Goal: Information Seeking & Learning: Learn about a topic

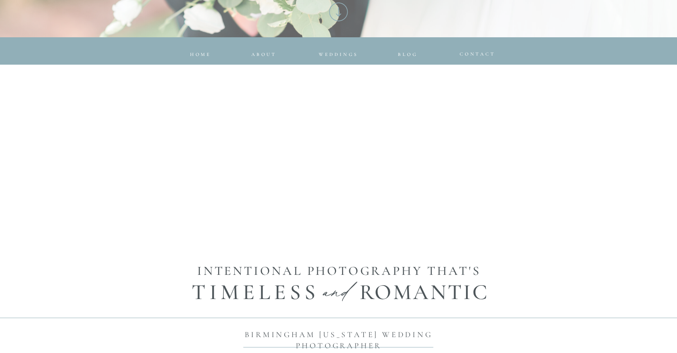
scroll to position [360, 0]
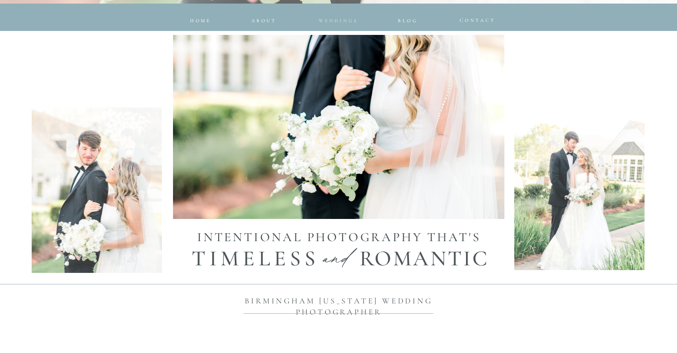
click at [324, 19] on span "Weddings" at bounding box center [339, 21] width 40 height 6
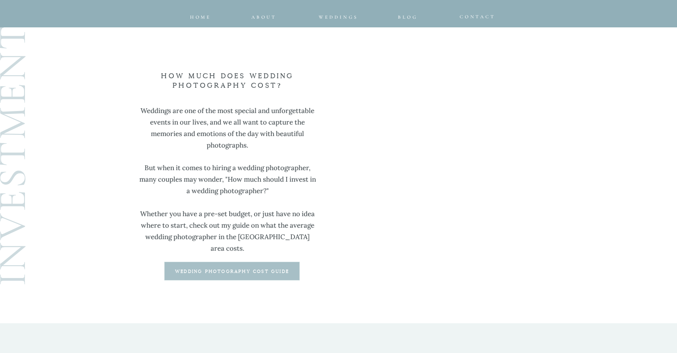
scroll to position [2031, 0]
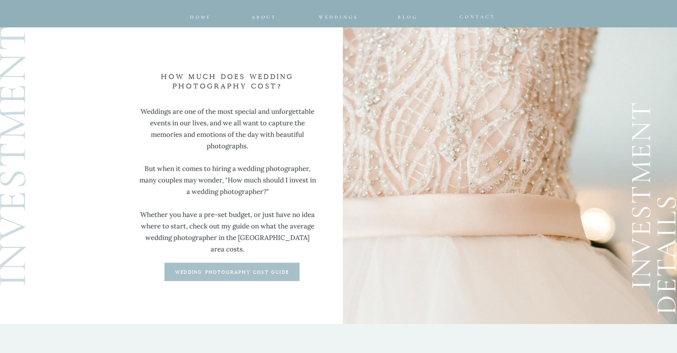
click at [200, 272] on b "wedding photography cost guide" at bounding box center [232, 272] width 114 height 4
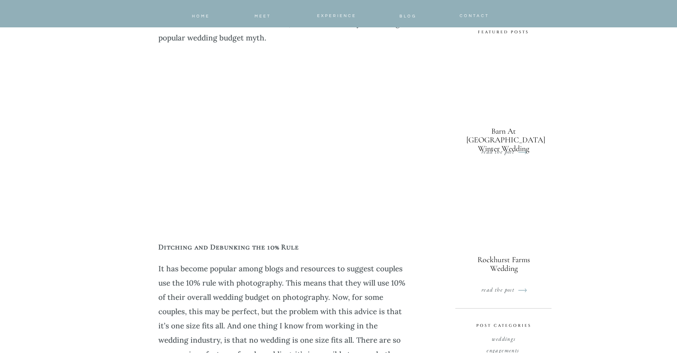
scroll to position [438, 0]
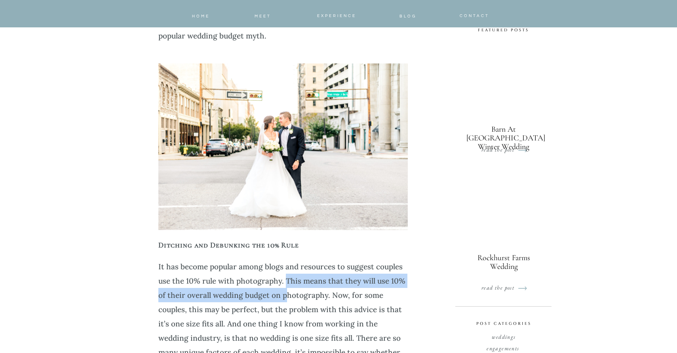
drag, startPoint x: 285, startPoint y: 279, endPoint x: 286, endPoint y: 289, distance: 10.4
click at [286, 289] on p "It has become popular among blogs and resources to suggest couples use the 10% …" at bounding box center [283, 337] width 250 height 157
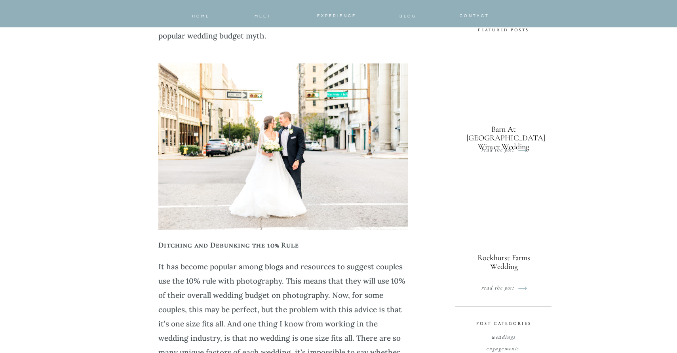
click at [280, 303] on p "It has become popular among blogs and resources to suggest couples use the 10% …" at bounding box center [283, 337] width 250 height 157
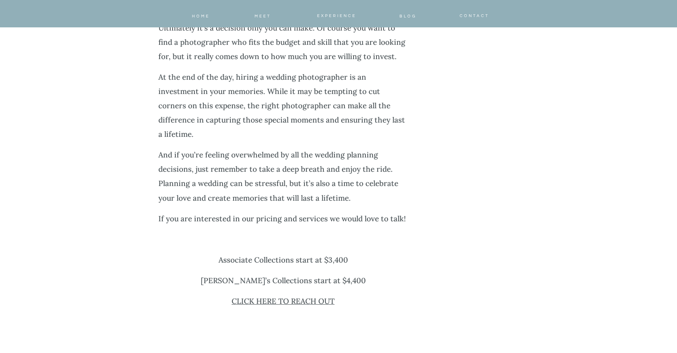
scroll to position [3003, 0]
